Goal: Task Accomplishment & Management: Use online tool/utility

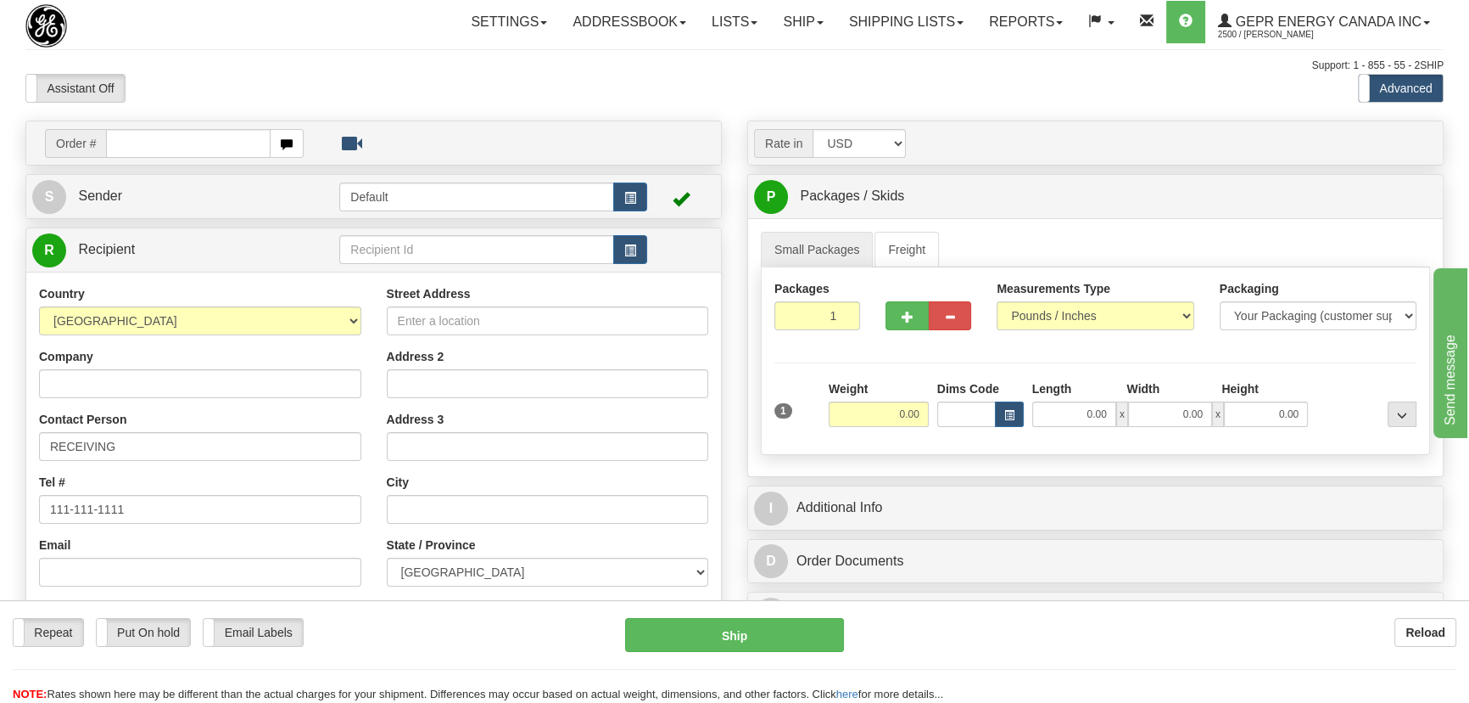
select select "DO"
click at [39, 306] on select "[GEOGRAPHIC_DATA] [GEOGRAPHIC_DATA] [GEOGRAPHIC_DATA] [GEOGRAPHIC_DATA] [US_STA…" at bounding box center [200, 320] width 322 height 29
click at [466, 500] on input "text" at bounding box center [548, 509] width 322 height 29
paste input "[GEOGRAPHIC_DATA][PERSON_NAME]"
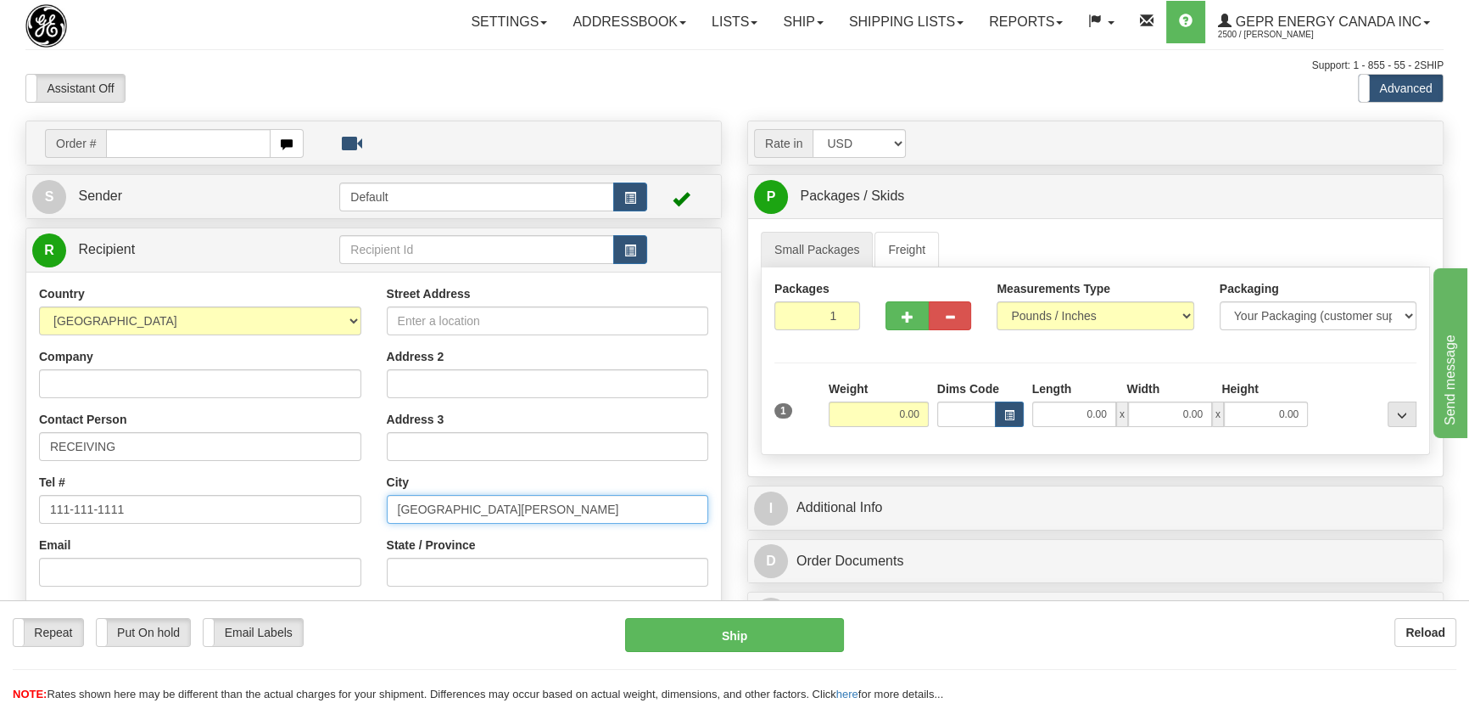
type input "[GEOGRAPHIC_DATA][PERSON_NAME]"
drag, startPoint x: 899, startPoint y: 416, endPoint x: 954, endPoint y: 419, distance: 55.3
click at [951, 427] on div "1 Weight 0.00 Dims Code 0.00" at bounding box center [1095, 410] width 651 height 60
type input "21.00"
click at [1329, 383] on div at bounding box center [1367, 403] width 109 height 47
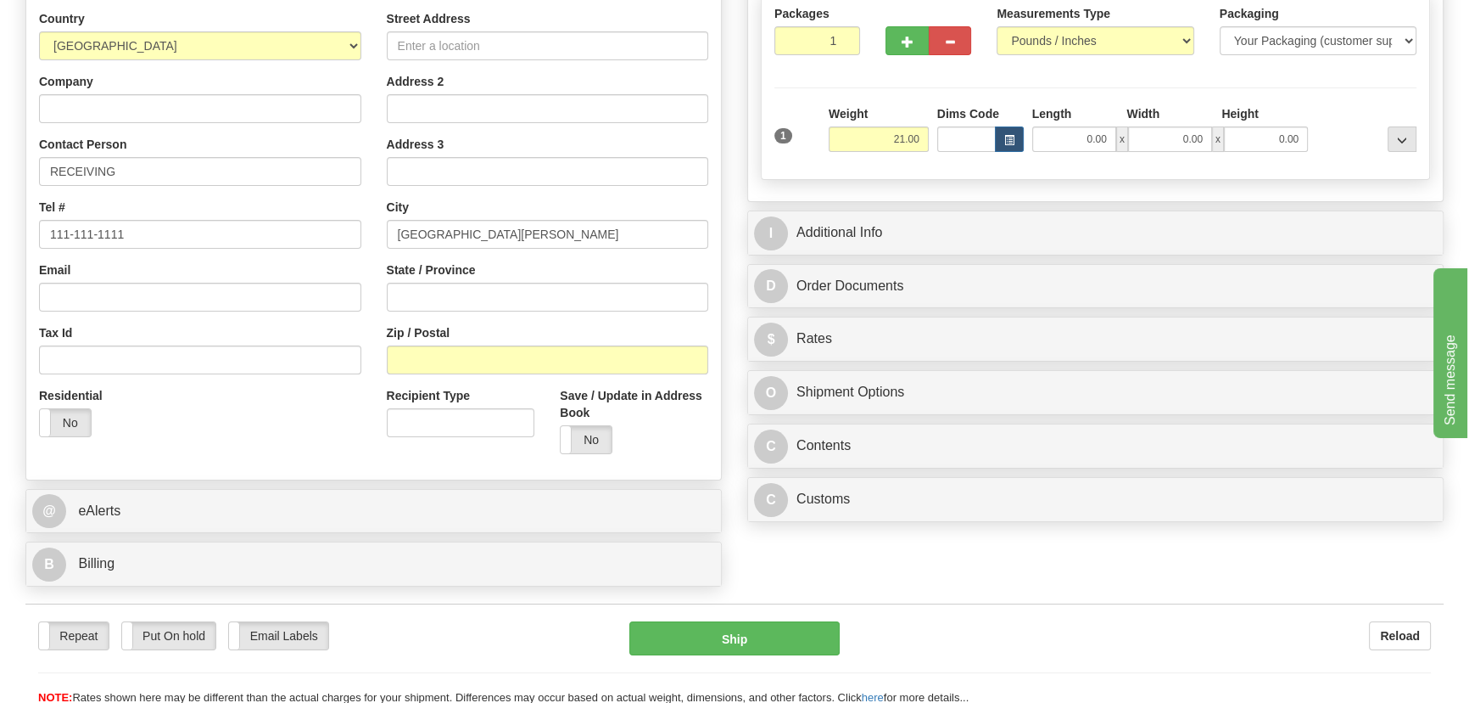
scroll to position [308, 0]
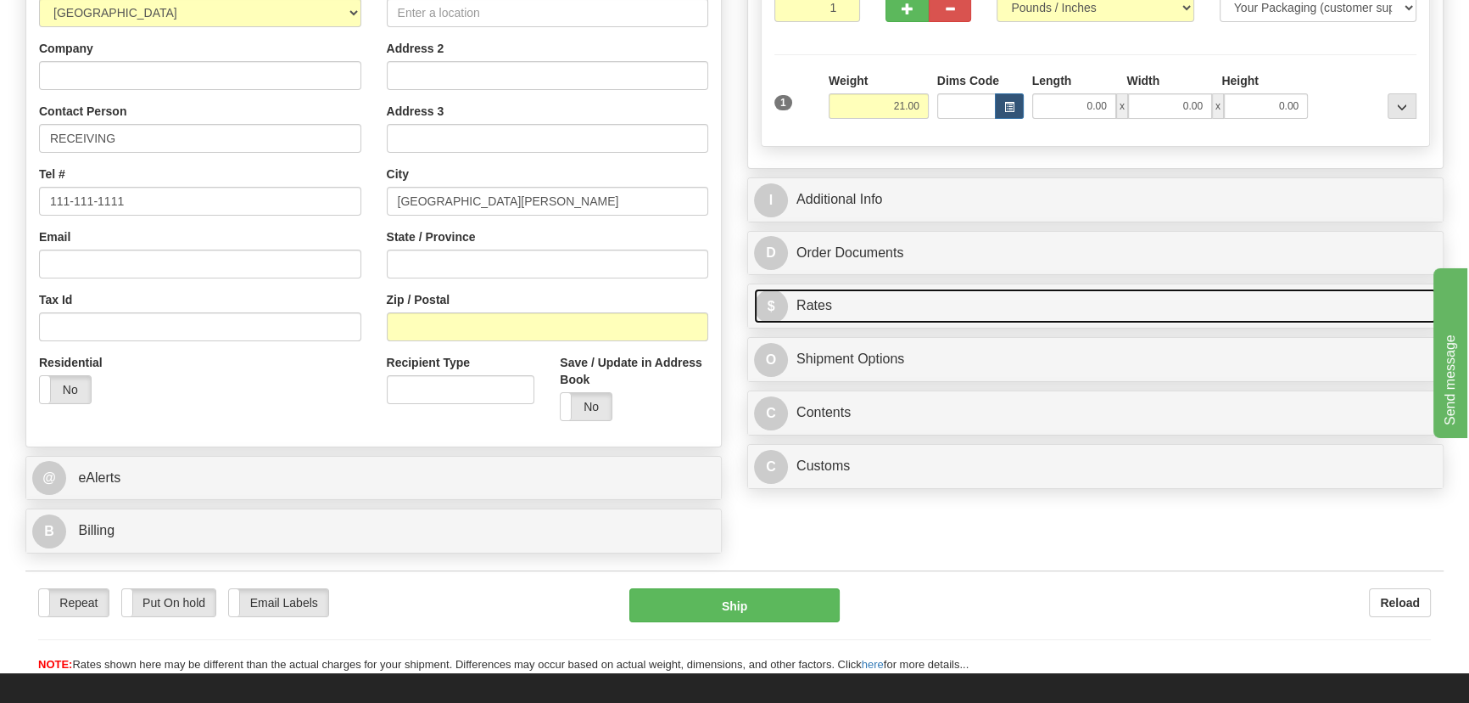
click at [1193, 299] on link "$ Rates" at bounding box center [1095, 305] width 683 height 35
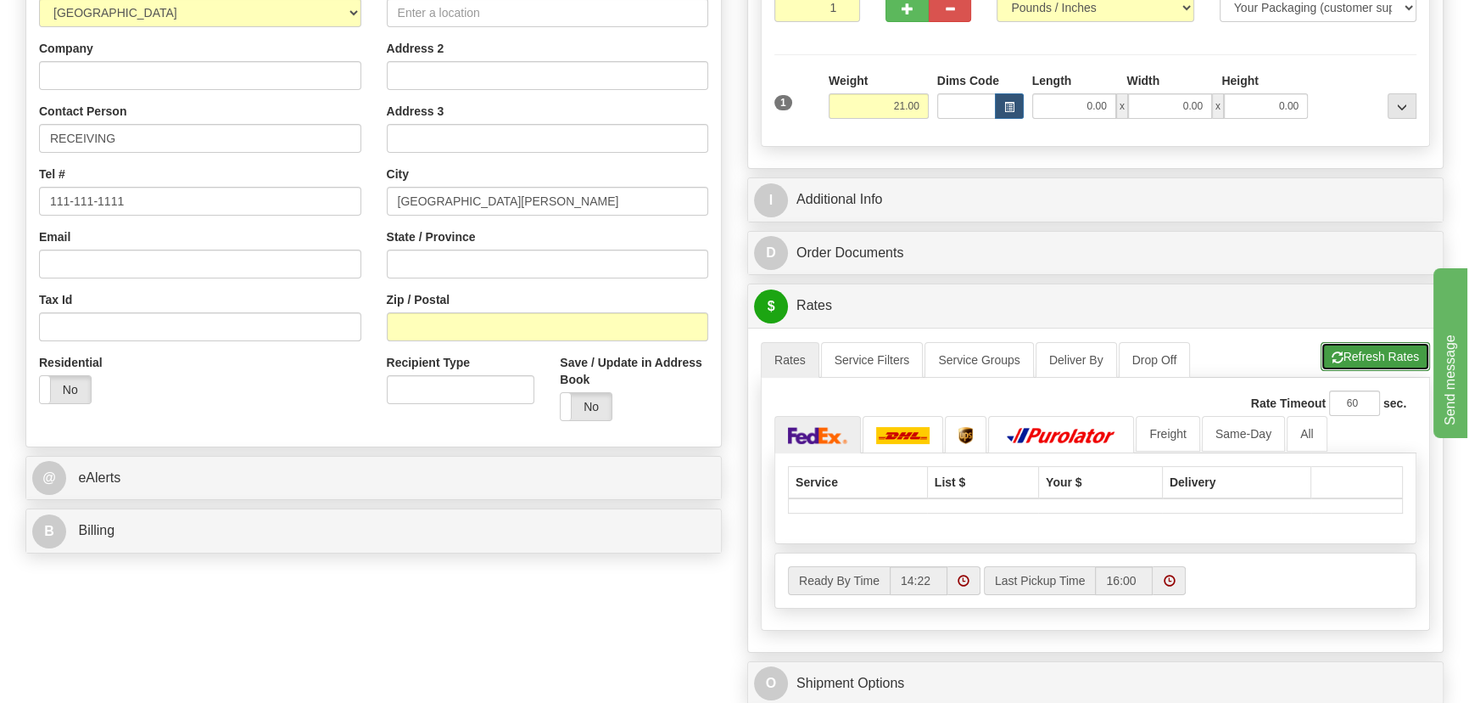
click at [1383, 359] on button "Refresh Rates" at bounding box center [1375, 356] width 109 height 29
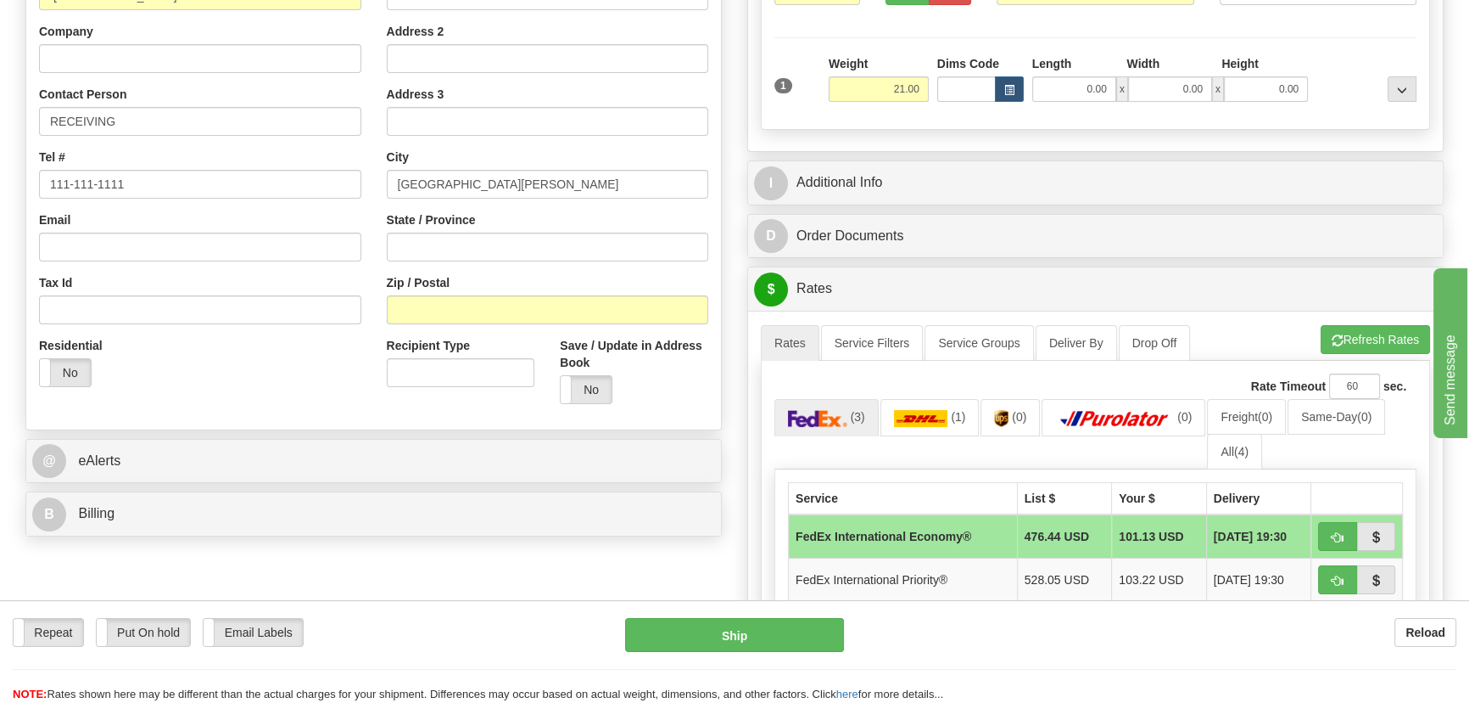
scroll to position [231, 0]
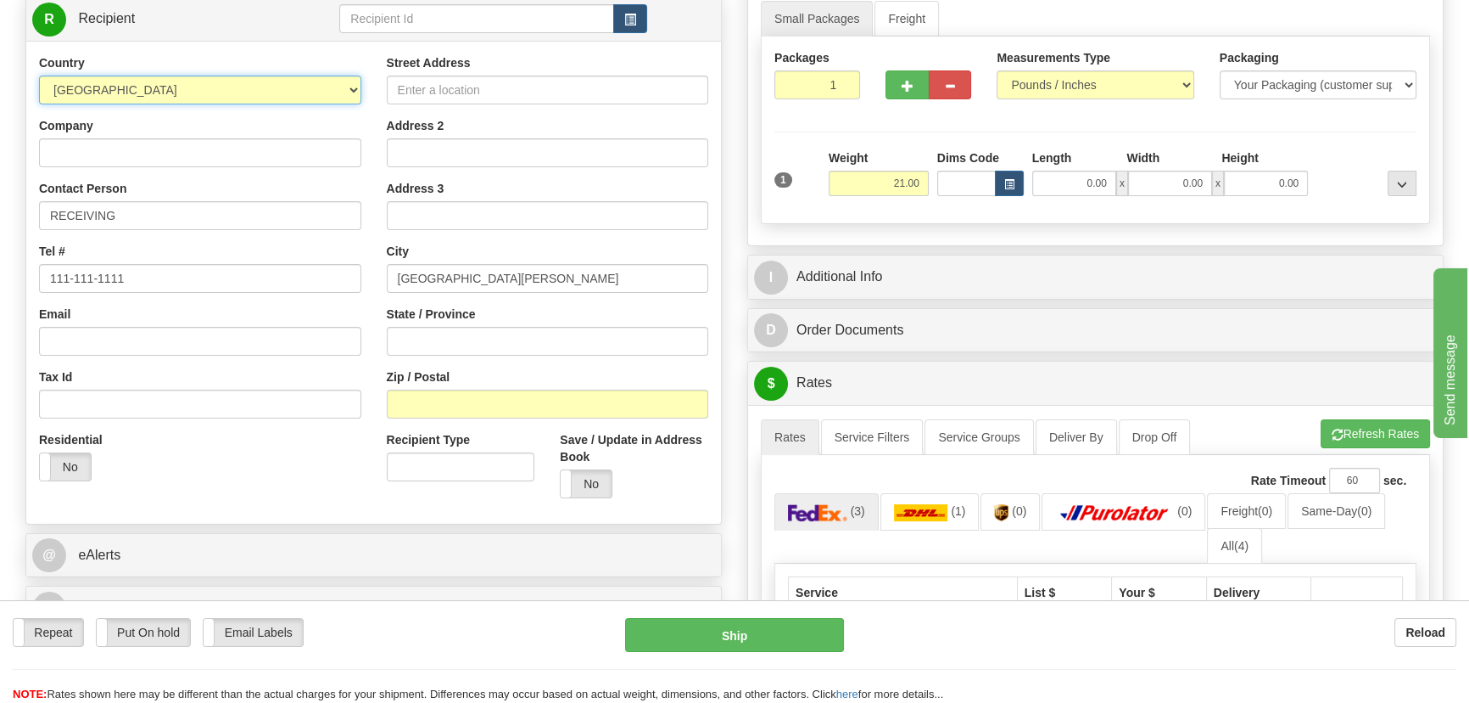
click at [255, 86] on select "[GEOGRAPHIC_DATA] [GEOGRAPHIC_DATA] [GEOGRAPHIC_DATA] [GEOGRAPHIC_DATA] [US_STA…" at bounding box center [200, 90] width 322 height 29
select select "MX"
click at [39, 76] on select "[GEOGRAPHIC_DATA] [GEOGRAPHIC_DATA] [GEOGRAPHIC_DATA] [GEOGRAPHIC_DATA] [US_STA…" at bounding box center [200, 90] width 322 height 29
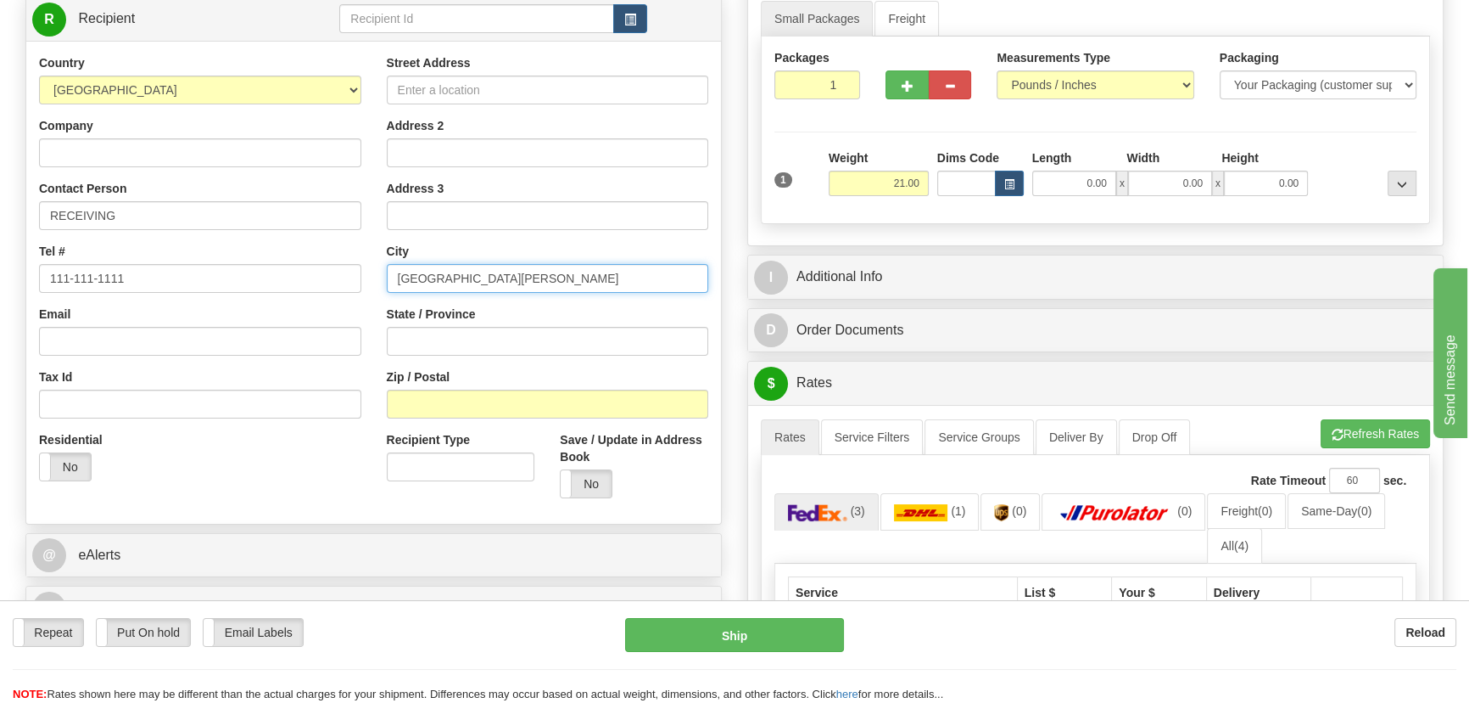
drag, startPoint x: 497, startPoint y: 272, endPoint x: 206, endPoint y: 266, distance: 291.1
click at [206, 266] on div "Country [GEOGRAPHIC_DATA] [GEOGRAPHIC_DATA] [GEOGRAPHIC_DATA] [GEOGRAPHIC_DATA]…" at bounding box center [373, 282] width 695 height 456
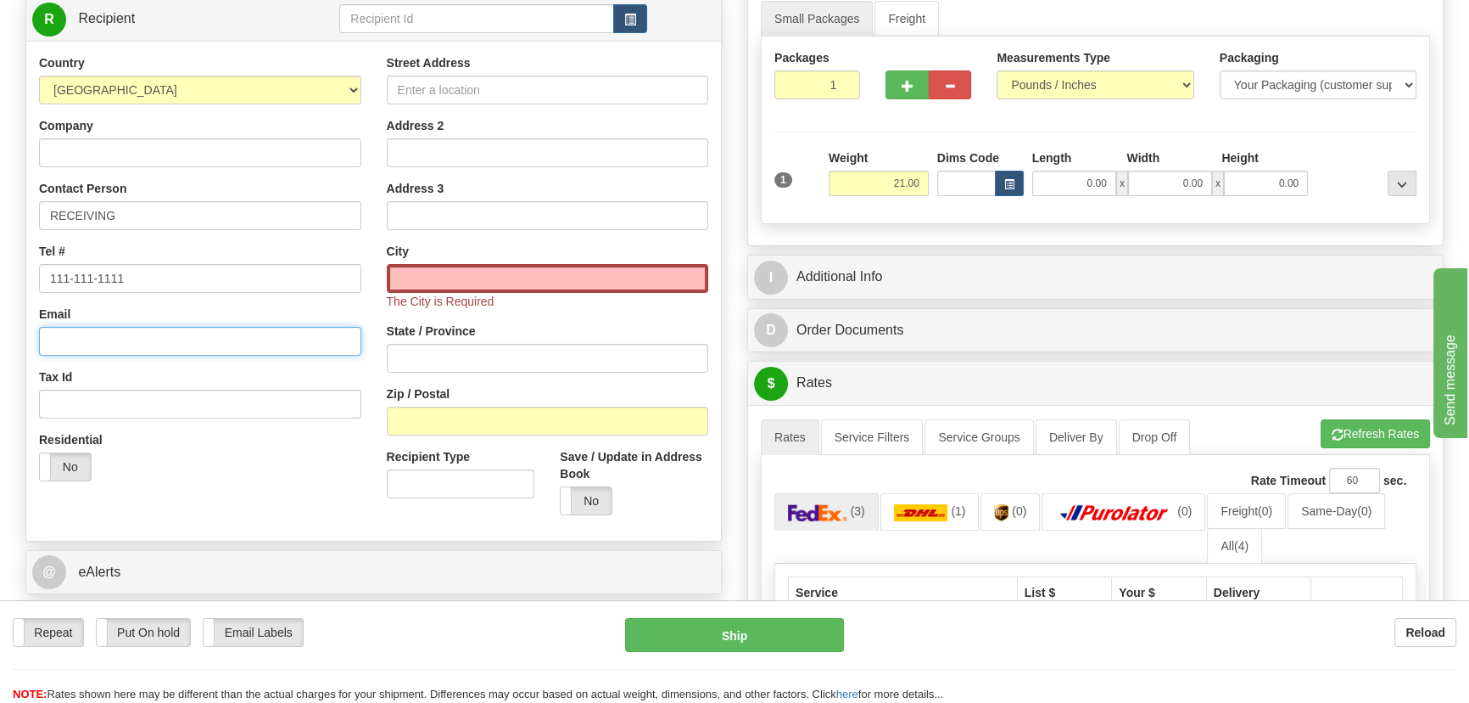
click at [279, 344] on input "Email" at bounding box center [200, 341] width 322 height 29
paste input "76920"
type input "76920"
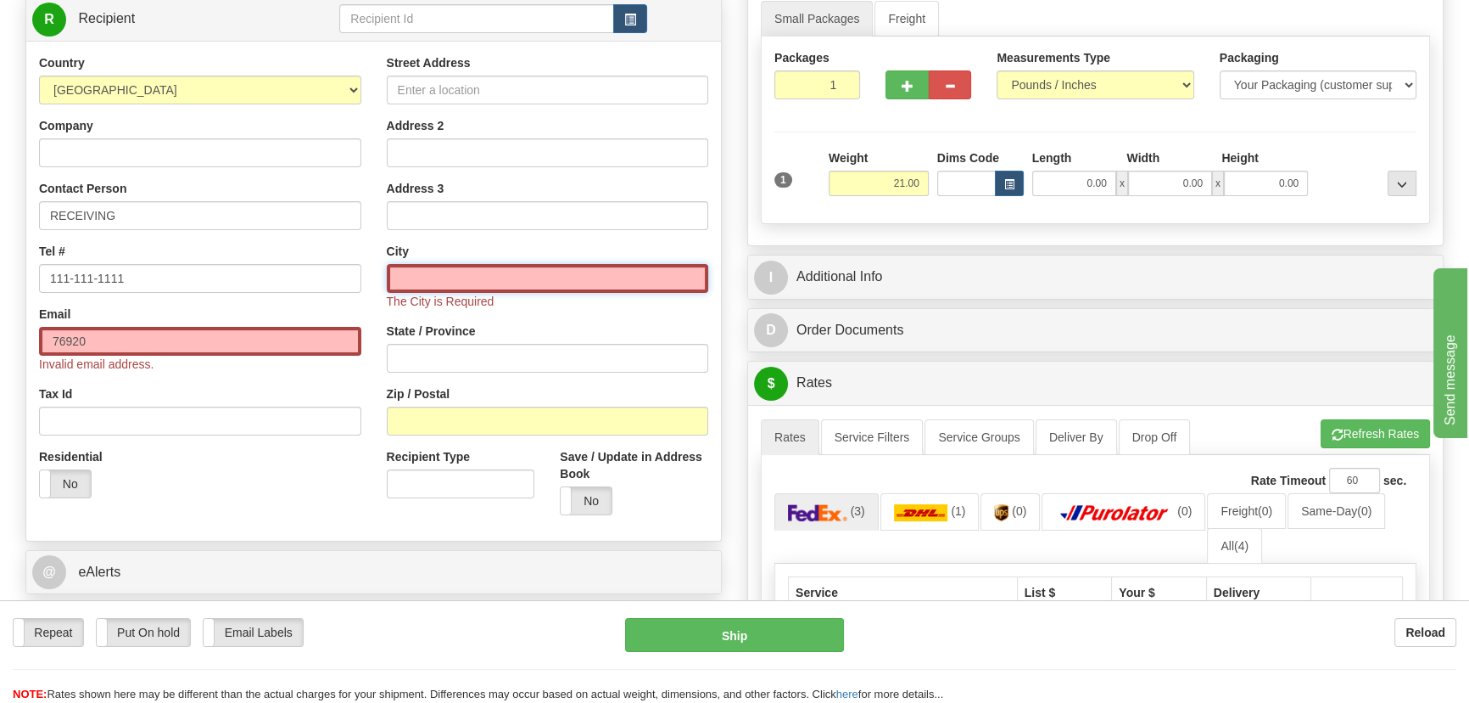
click at [417, 279] on input "text" at bounding box center [548, 278] width 322 height 29
paste input "QUERÉTARO"
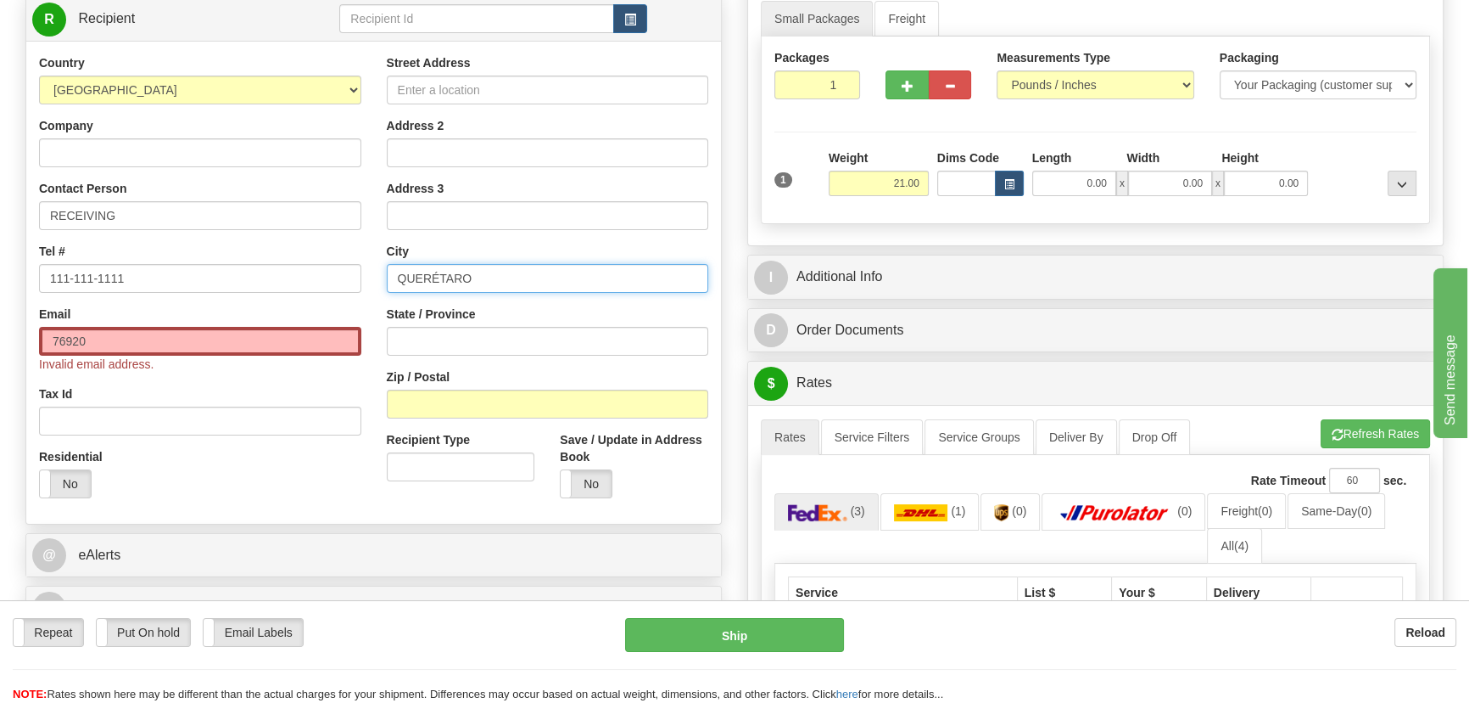
type input "QUERÉTARO"
drag, startPoint x: 127, startPoint y: 343, endPoint x: 9, endPoint y: 341, distance: 117.9
click at [9, 341] on div "Toggle navigation Settings Shipping Preferences Fields Preferences New" at bounding box center [734, 458] width 1469 height 1379
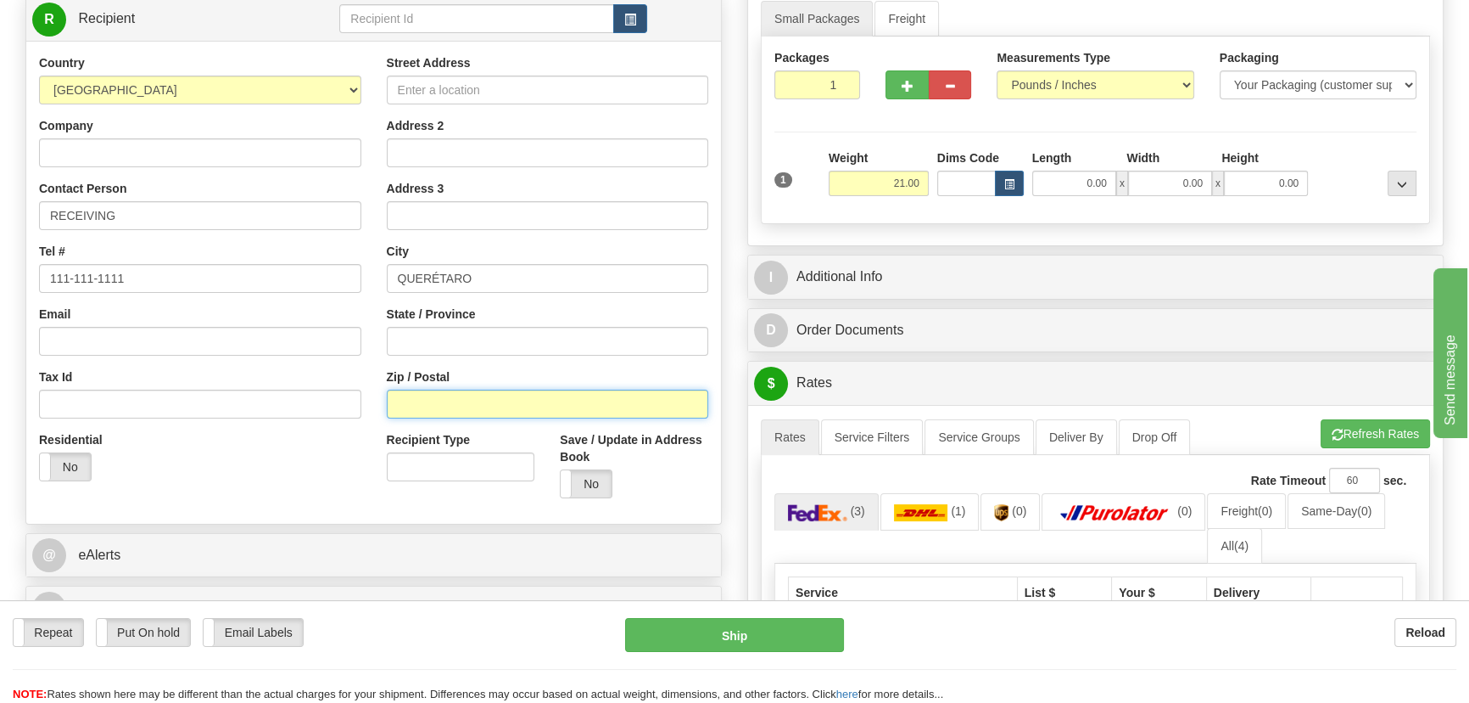
click at [590, 399] on input "Zip / Postal" at bounding box center [548, 403] width 322 height 29
paste input "76920"
type input "76920"
click at [198, 488] on div "Residential Yes No" at bounding box center [200, 462] width 348 height 63
drag, startPoint x: 821, startPoint y: 92, endPoint x: 882, endPoint y: 116, distance: 64.8
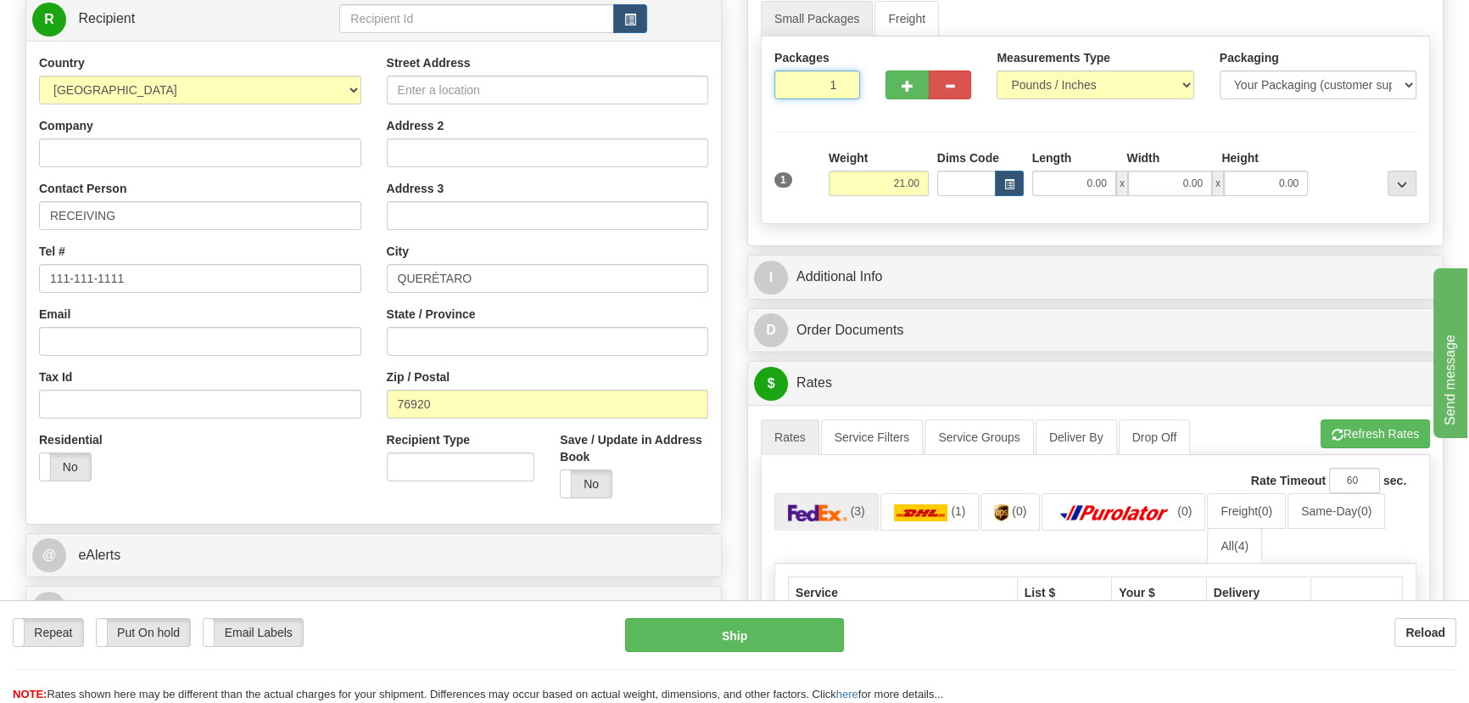
click at [893, 113] on div "Packages 1 1" at bounding box center [1096, 81] width 668 height 65
type input "6"
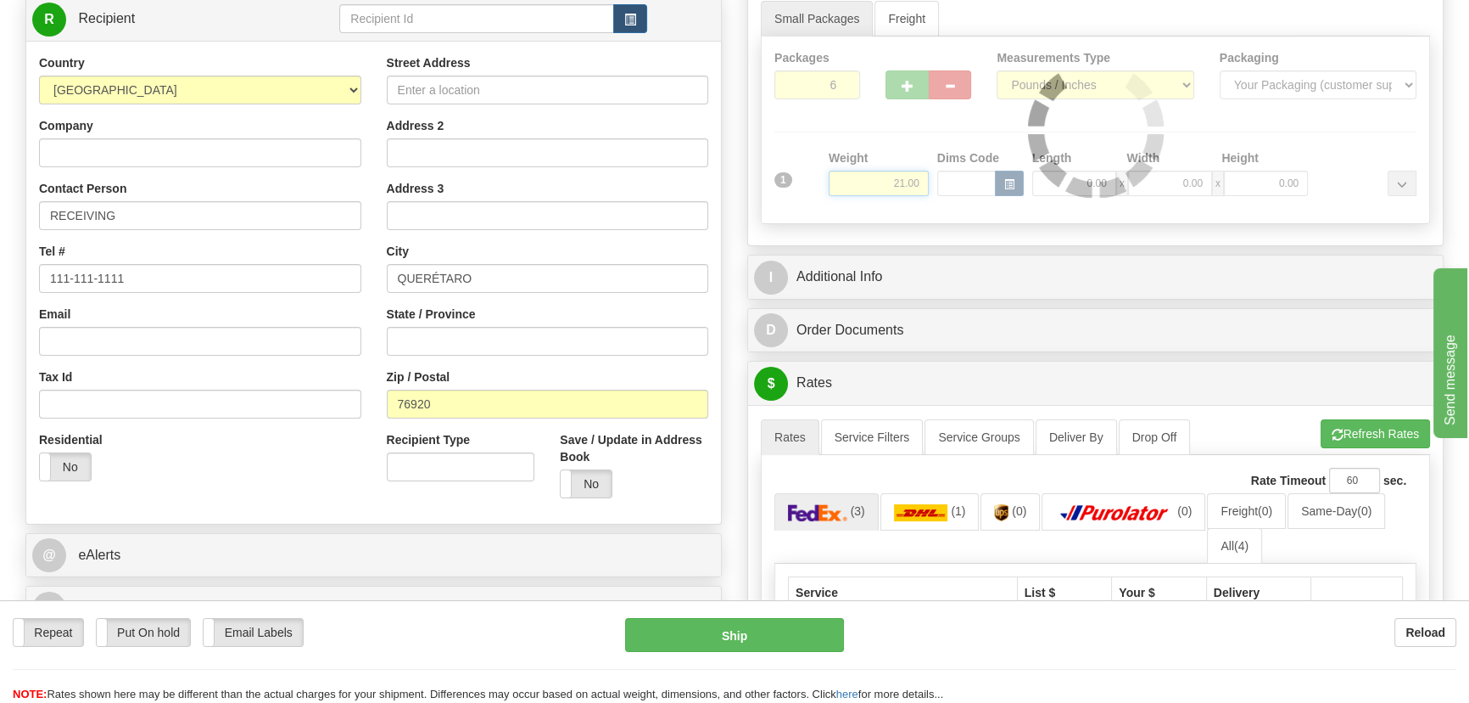
click at [881, 185] on div "Packages 6 1 Measurements Type" at bounding box center [1095, 130] width 669 height 188
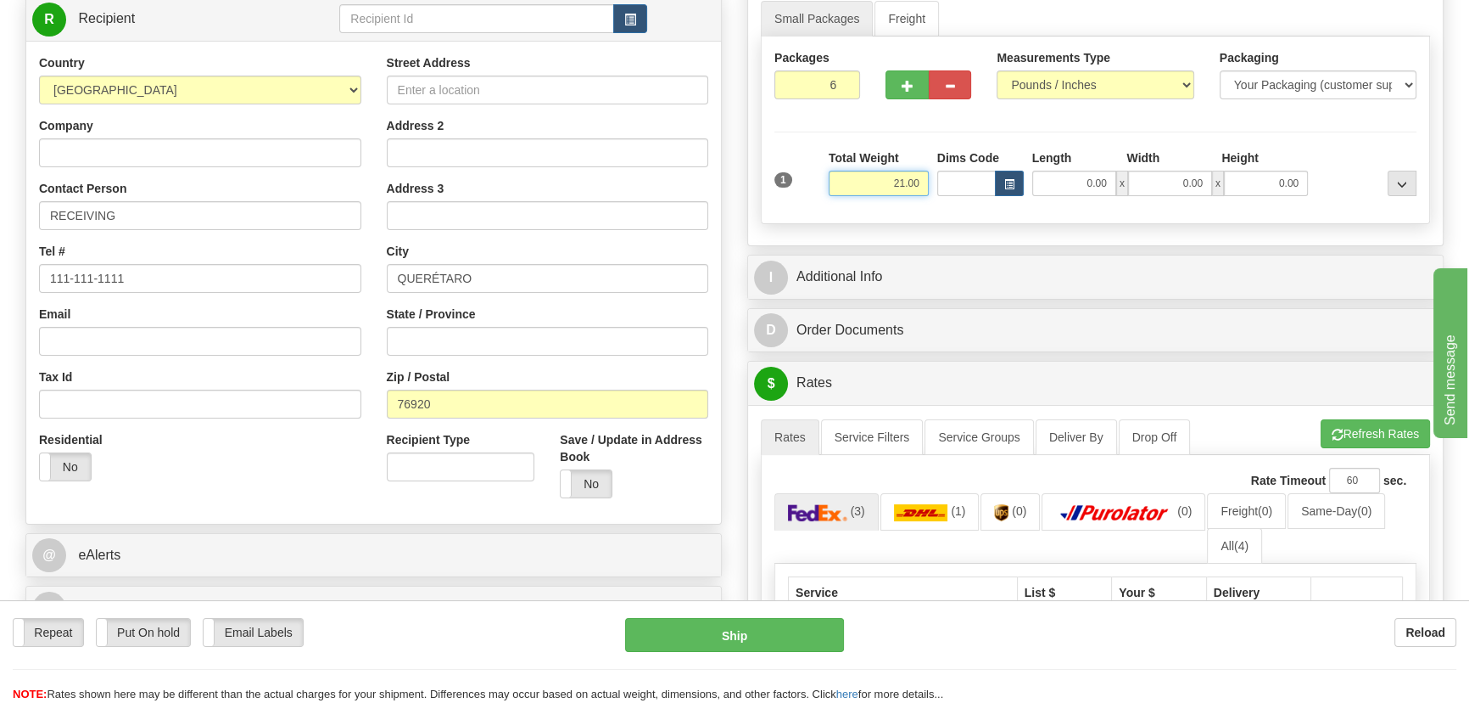
drag, startPoint x: 880, startPoint y: 185, endPoint x: 909, endPoint y: 187, distance: 28.9
click at [922, 190] on input "21.00" at bounding box center [879, 183] width 100 height 25
type input "126.00"
click at [1325, 153] on div at bounding box center [1367, 172] width 109 height 47
click at [1360, 420] on button "Refresh Rates" at bounding box center [1375, 433] width 109 height 29
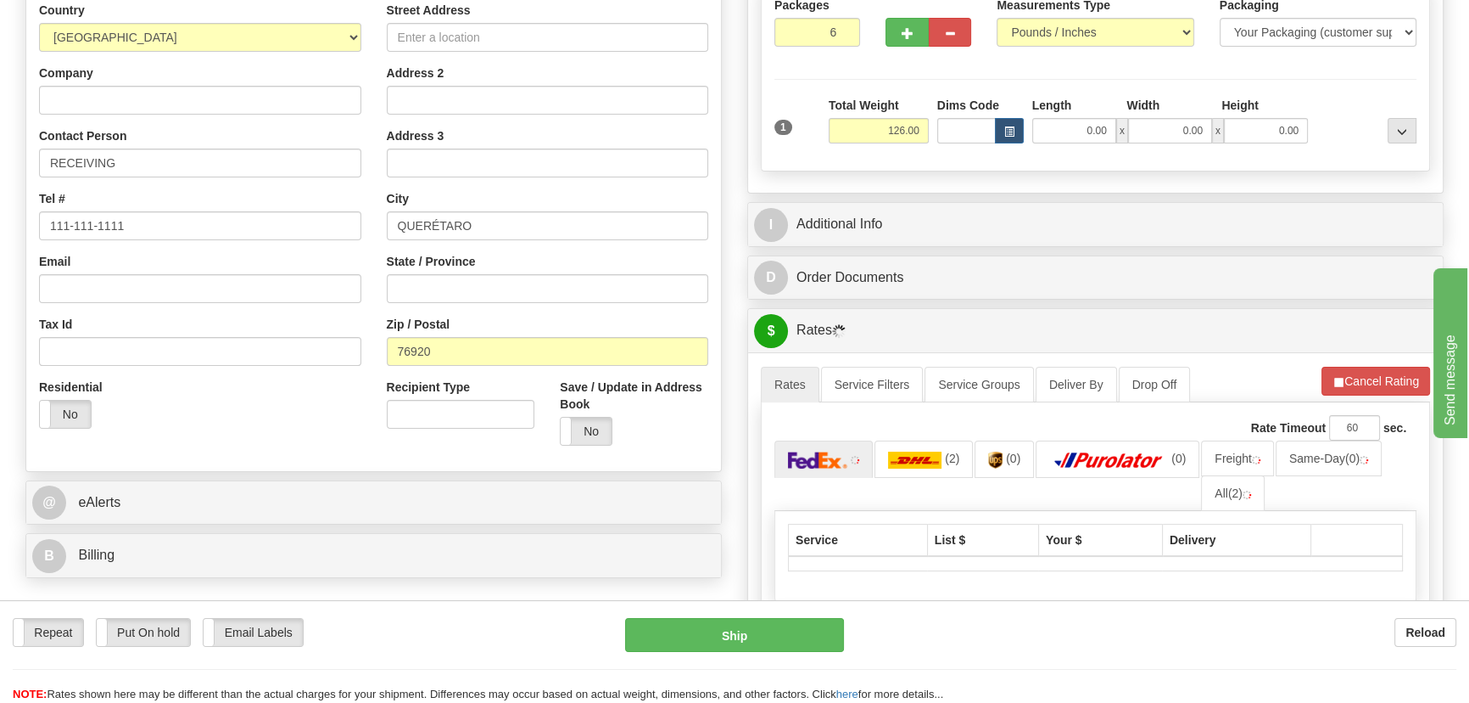
scroll to position [540, 0]
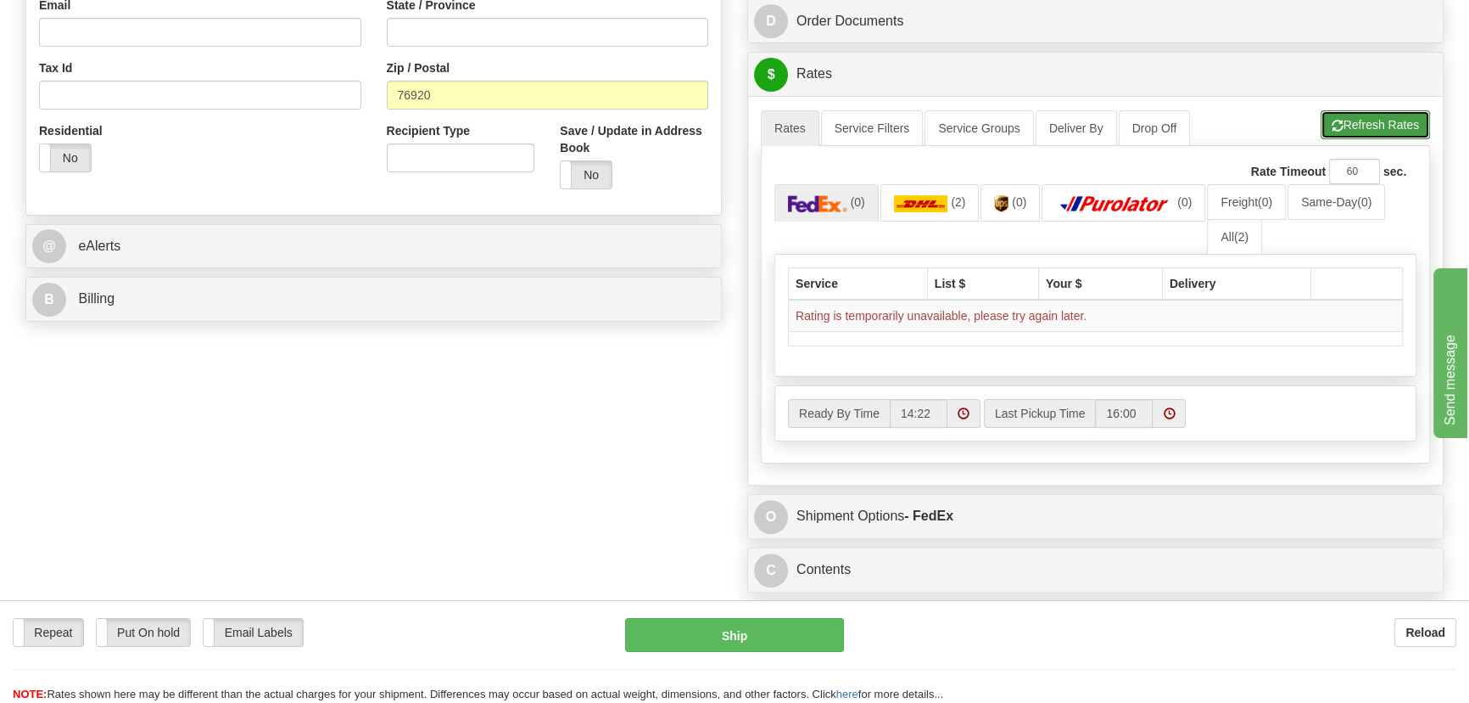
click at [1391, 123] on button "Refresh Rates" at bounding box center [1375, 124] width 109 height 29
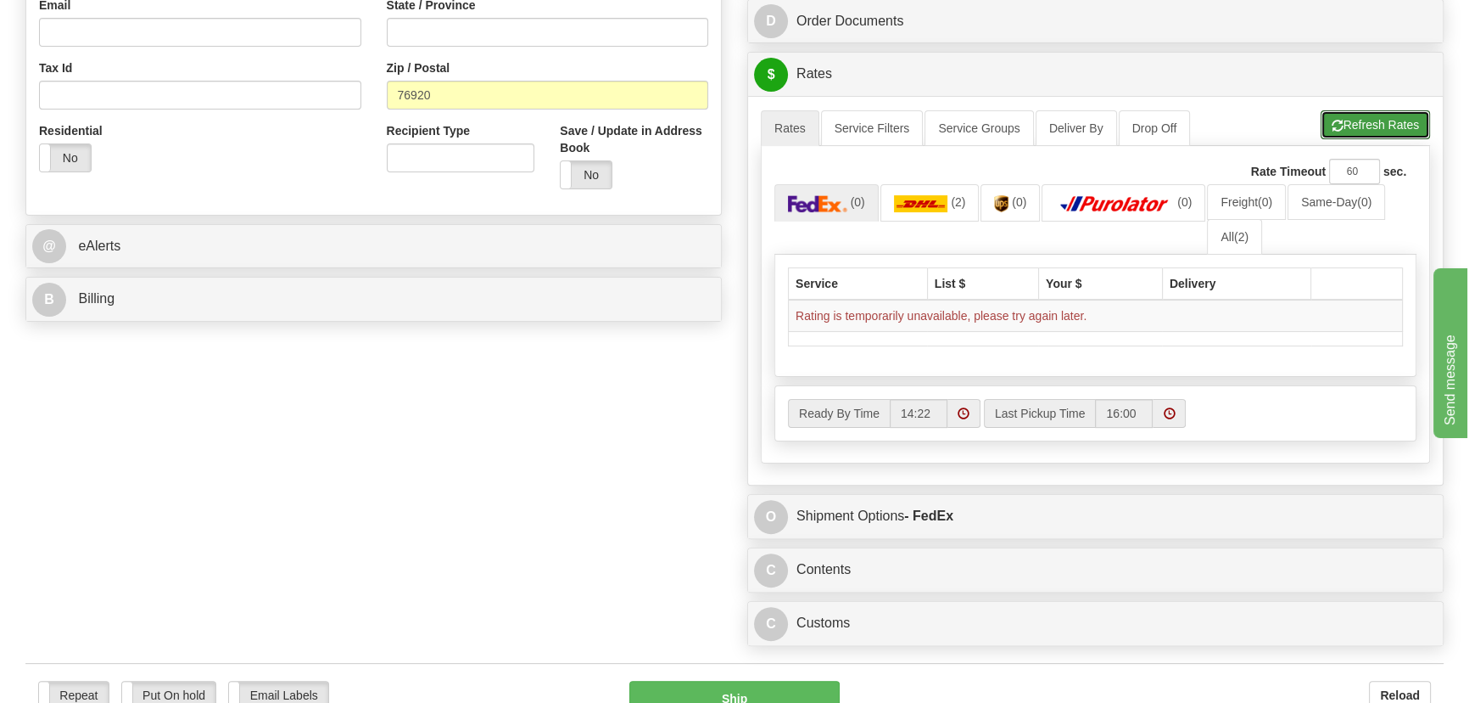
click at [1346, 127] on button "Refresh Rates" at bounding box center [1375, 124] width 109 height 29
